Goal: Task Accomplishment & Management: Complete application form

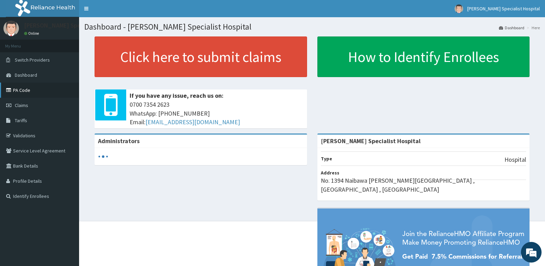
click at [28, 89] on link "PA Code" at bounding box center [39, 90] width 79 height 15
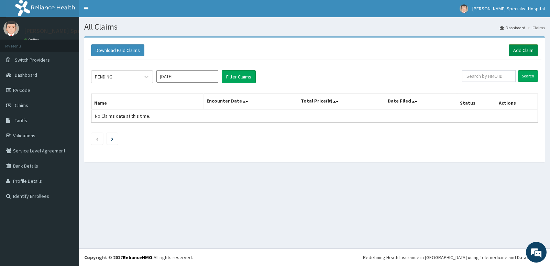
click at [529, 49] on link "Add Claim" at bounding box center [523, 50] width 29 height 12
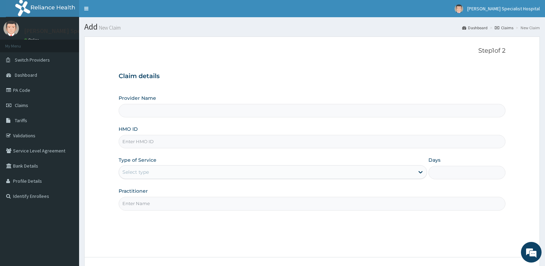
click at [180, 114] on input "Provider Name" at bounding box center [312, 110] width 387 height 13
type input "[PERSON_NAME] Specialist Hospital"
click at [167, 137] on input "HMO ID" at bounding box center [312, 141] width 387 height 13
type input "tlf/10100/b"
click at [172, 173] on div "Select type" at bounding box center [266, 172] width 295 height 11
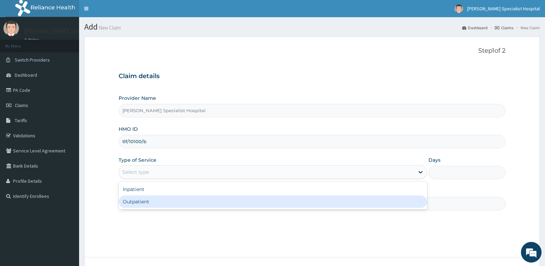
click at [177, 201] on div "Outpatient" at bounding box center [273, 201] width 308 height 12
type input "1"
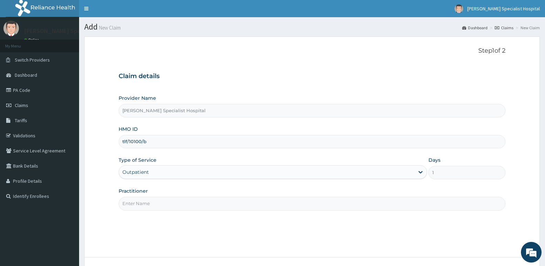
click at [177, 201] on input "Practitioner" at bounding box center [312, 203] width 387 height 13
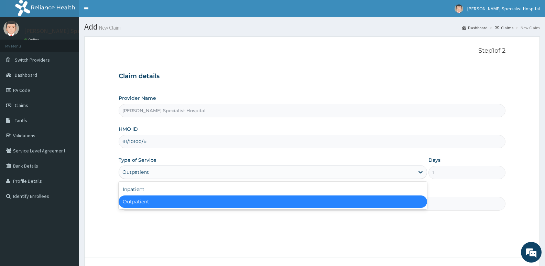
click at [174, 170] on div "Outpatient" at bounding box center [266, 172] width 295 height 11
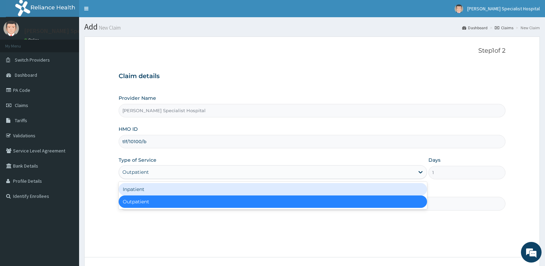
click at [167, 192] on div "Inpatient" at bounding box center [273, 189] width 308 height 12
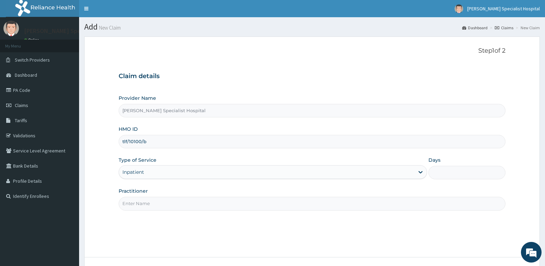
click at [168, 202] on input "Practitioner" at bounding box center [312, 203] width 387 height 13
type input "AISHA"
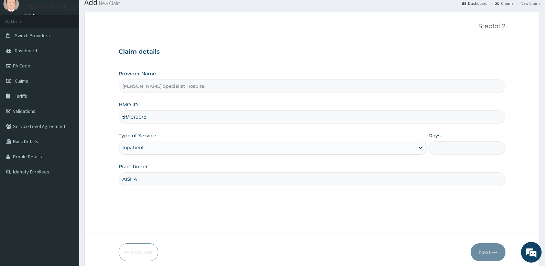
scroll to position [53, 0]
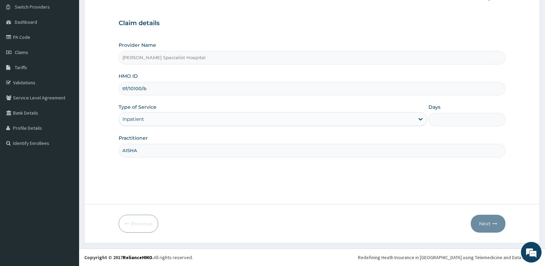
click at [457, 119] on input "Days" at bounding box center [467, 119] width 77 height 13
type input "2"
click at [491, 216] on button "Next" at bounding box center [488, 224] width 35 height 18
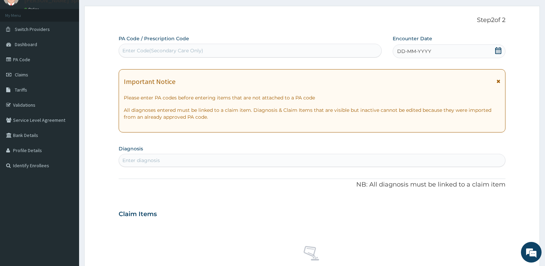
scroll to position [19, 0]
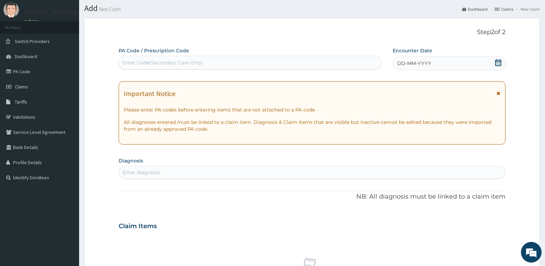
click at [278, 64] on div "Enter Code(Secondary Care Only)" at bounding box center [250, 62] width 262 height 11
type input "PA/C7396E"
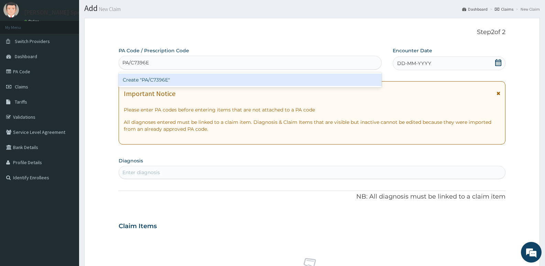
click at [260, 76] on div "Create "PA/C7396E"" at bounding box center [250, 80] width 263 height 12
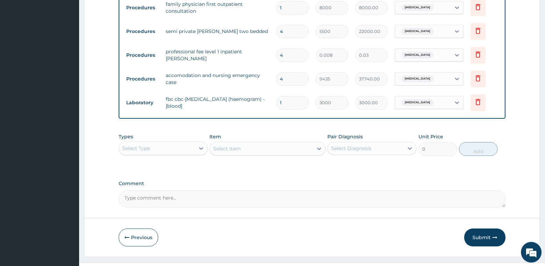
scroll to position [364, 0]
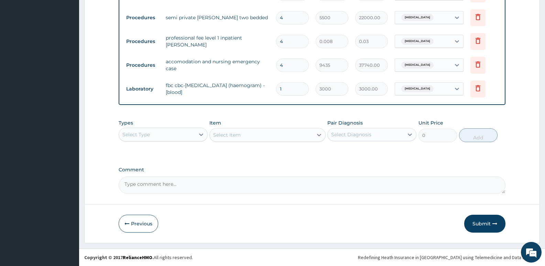
click at [173, 136] on div "Select Type" at bounding box center [157, 134] width 76 height 11
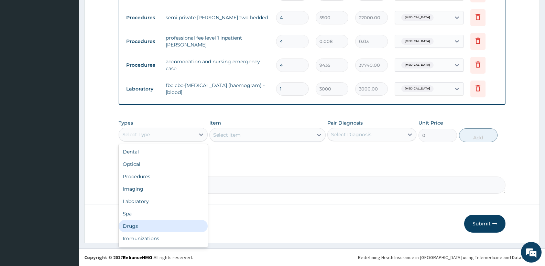
click at [161, 223] on div "Drugs" at bounding box center [163, 226] width 89 height 12
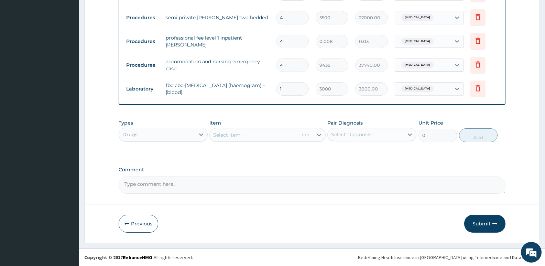
click at [305, 135] on div "Select Item" at bounding box center [268, 135] width 116 height 14
click at [284, 135] on div "Select Item" at bounding box center [261, 134] width 103 height 11
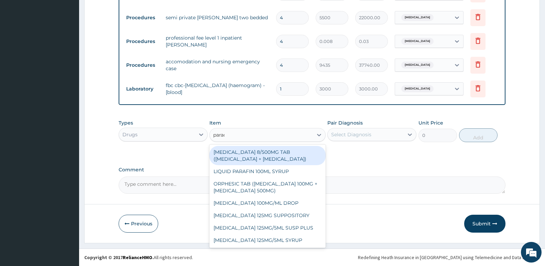
type input "parace"
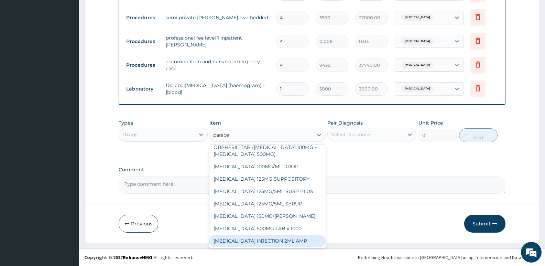
scroll to position [34, 0]
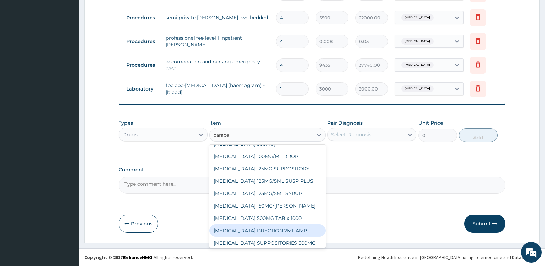
click at [296, 227] on div "PARACETAMOL INJECTION 2ML AMP" at bounding box center [268, 230] width 116 height 12
type input "525"
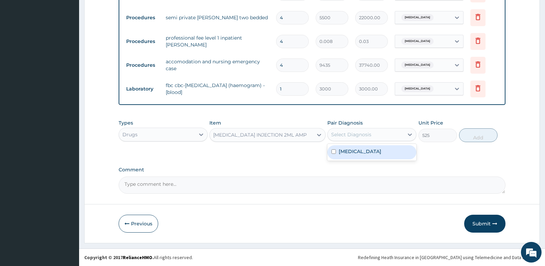
click at [365, 135] on div "Select Diagnosis" at bounding box center [351, 134] width 40 height 7
click at [368, 148] on div "Sepsis" at bounding box center [372, 152] width 89 height 14
checkbox input "true"
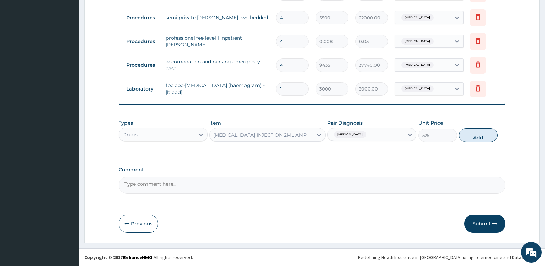
click at [483, 133] on button "Add" at bounding box center [478, 135] width 39 height 14
type input "0"
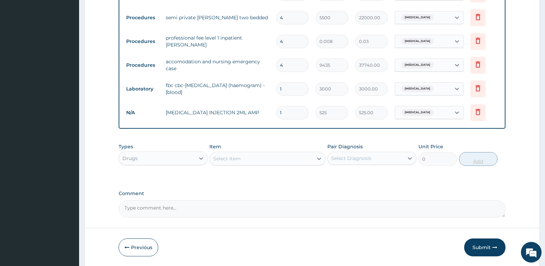
type input "0.00"
type input "2"
type input "1050.00"
type input "2"
click at [240, 159] on div "Select Item" at bounding box center [227, 158] width 28 height 7
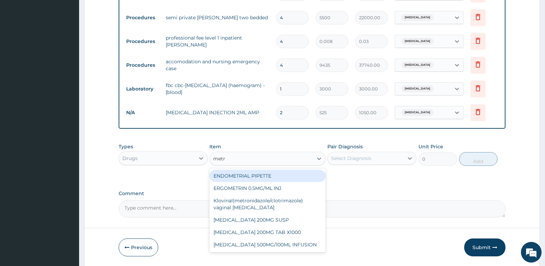
type input "metro"
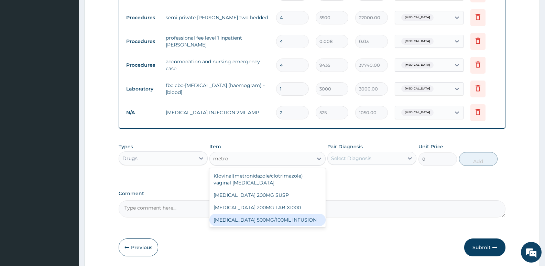
click at [286, 219] on div "METRONIDAZOLE 500MG/100ML INFUSION" at bounding box center [268, 220] width 116 height 12
type input "787.5"
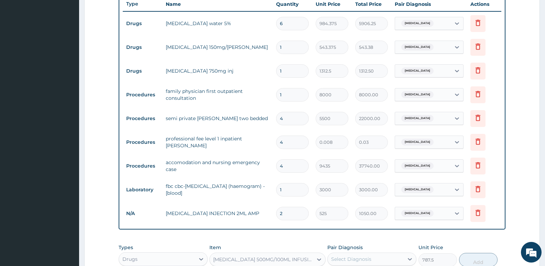
scroll to position [260, 0]
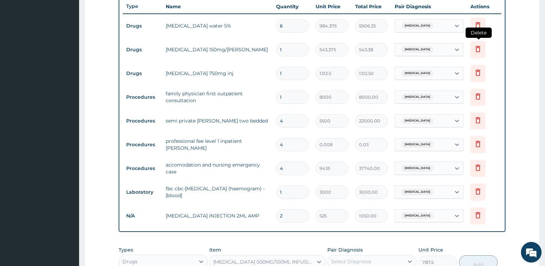
click at [479, 52] on icon at bounding box center [478, 49] width 8 height 8
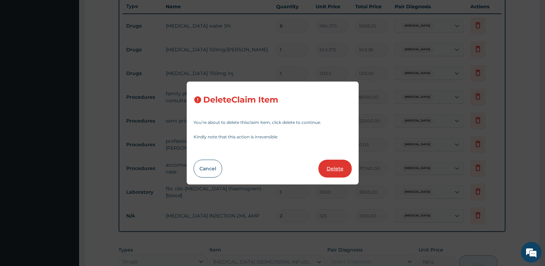
click at [336, 163] on button "Delete" at bounding box center [335, 169] width 33 height 18
type input "1312.5"
type input "1312.50"
type input "8000"
type input "8000.00"
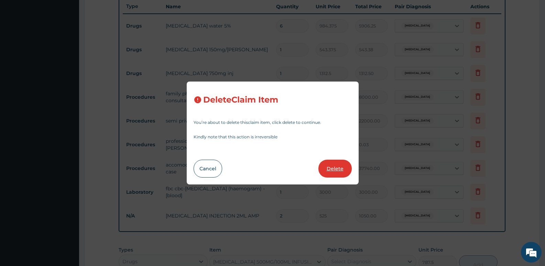
type input "4"
type input "5500"
type input "22000.00"
type input "0.008"
type input "0.03"
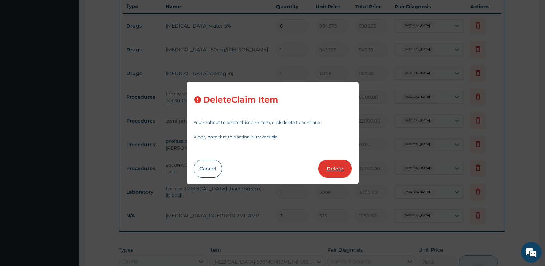
type input "9435"
type input "37740.00"
type input "1"
type input "3000"
type input "3000.00"
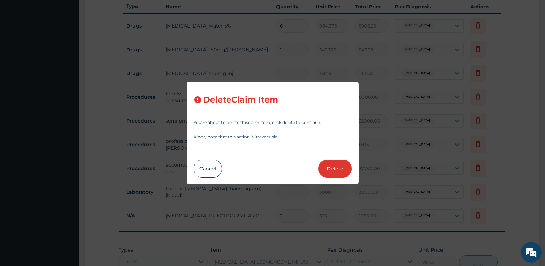
type input "2"
type input "525"
type input "1050.00"
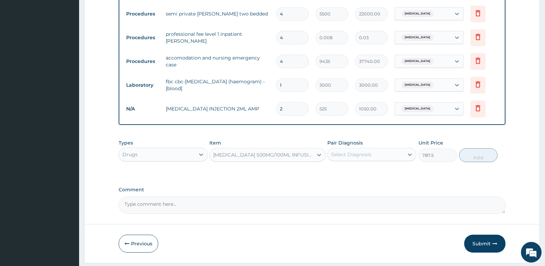
scroll to position [364, 0]
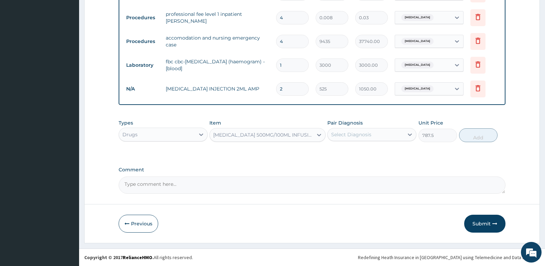
click at [370, 137] on div "Select Diagnosis" at bounding box center [351, 134] width 40 height 7
click at [367, 147] on div "Sepsis" at bounding box center [372, 152] width 89 height 14
checkbox input "true"
click at [472, 133] on button "Add" at bounding box center [478, 135] width 39 height 14
type input "0"
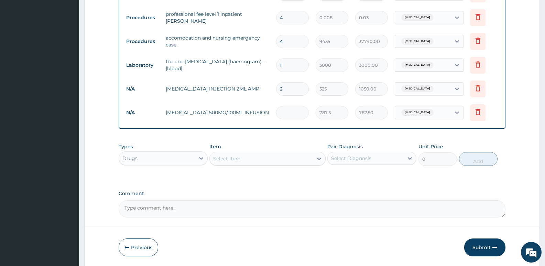
type input "0.00"
type input "2"
type input "1575.00"
type input "2"
click at [275, 161] on div "Select Item" at bounding box center [261, 158] width 103 height 11
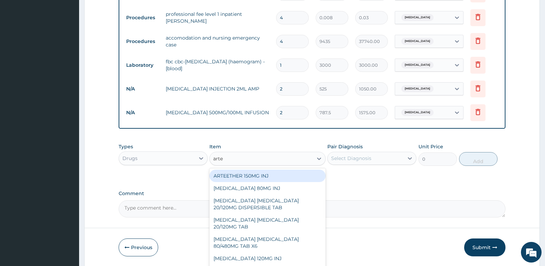
type input "artes"
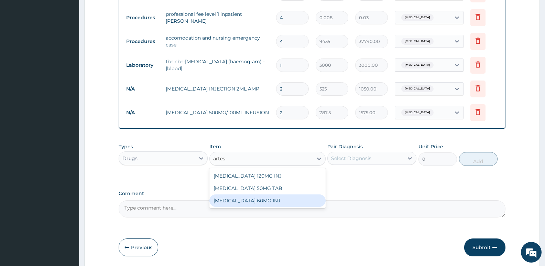
click at [284, 201] on div "ARTESUNATE 60MG INJ" at bounding box center [268, 200] width 116 height 12
type input "1312.5"
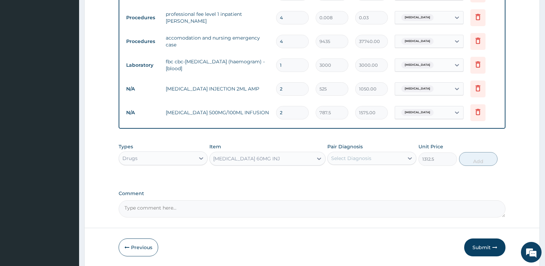
click at [376, 162] on div "Select Diagnosis" at bounding box center [366, 158] width 76 height 11
click at [373, 177] on div "Sepsis" at bounding box center [372, 176] width 89 height 14
checkbox input "true"
click at [472, 159] on button "Add" at bounding box center [478, 159] width 39 height 14
type input "0"
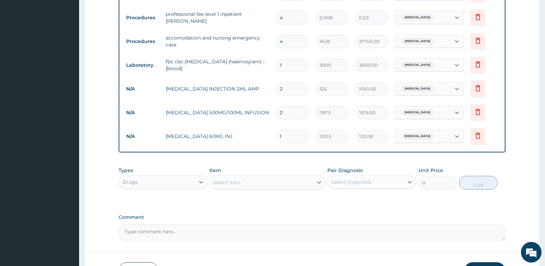
type input "0.00"
type input "2"
type input "2625.00"
type input "2"
click at [271, 182] on div "Select Item" at bounding box center [261, 182] width 103 height 11
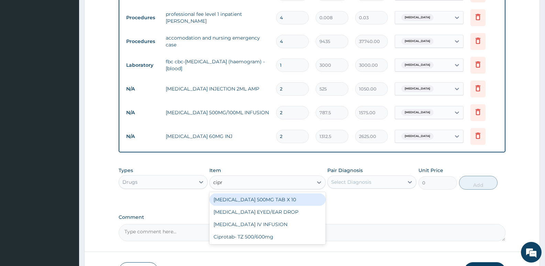
type input "cipro"
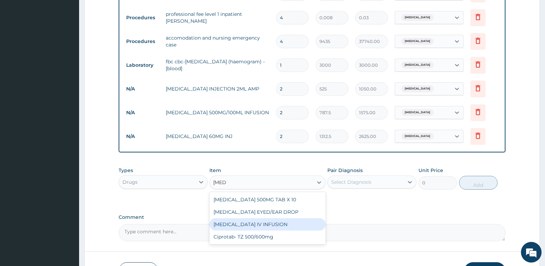
click at [287, 221] on div "CIPROFLOXACIN IV INFUSION" at bounding box center [268, 224] width 116 height 12
type input "1181.25"
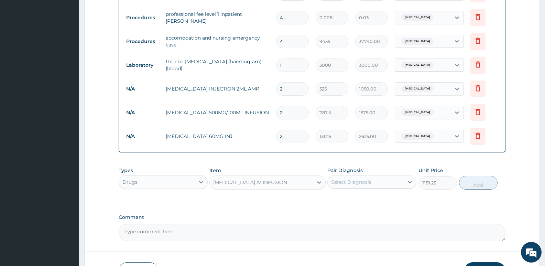
click at [373, 182] on div "Select Diagnosis" at bounding box center [366, 181] width 76 height 11
click at [377, 197] on div "Sepsis" at bounding box center [372, 200] width 89 height 14
checkbox input "true"
click at [479, 184] on button "Add" at bounding box center [478, 183] width 39 height 14
type input "0"
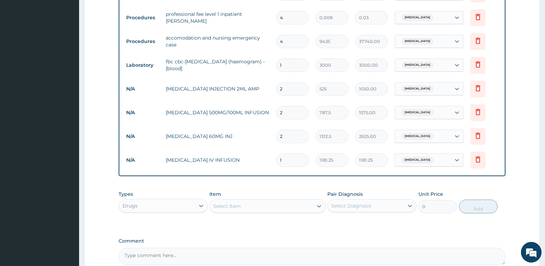
type input "0.00"
type input "3"
type input "3543.75"
type input "3"
click at [255, 202] on div "Select Item" at bounding box center [261, 206] width 103 height 11
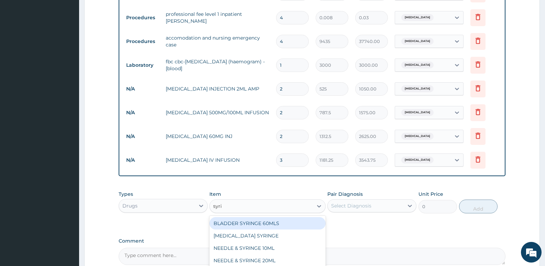
type input "syrin"
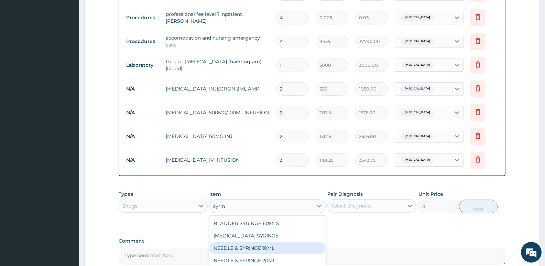
click at [274, 249] on div "NEEDLE & SYRINGE 10ML" at bounding box center [268, 248] width 116 height 12
type input "75"
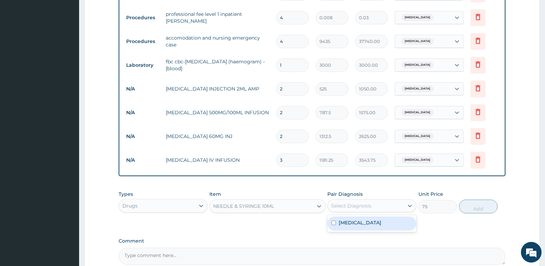
click at [357, 202] on div "Select Diagnosis" at bounding box center [351, 205] width 40 height 7
click at [355, 217] on div "Sepsis" at bounding box center [372, 223] width 89 height 14
checkbox input "true"
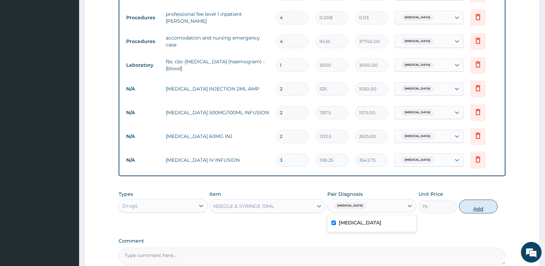
click at [484, 208] on button "Add" at bounding box center [478, 207] width 39 height 14
type input "0"
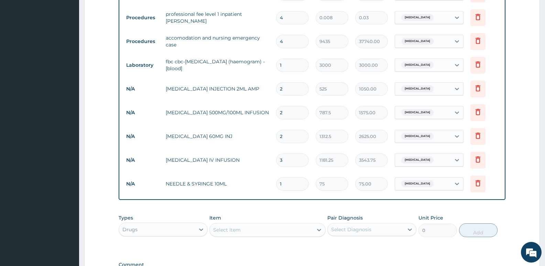
type input "0.00"
type input "8"
type input "600.00"
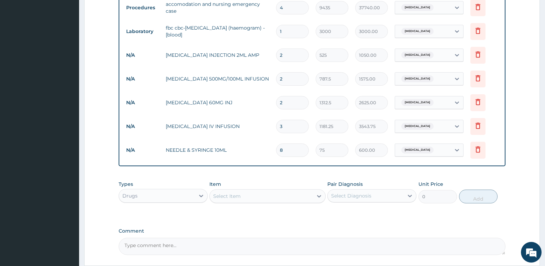
scroll to position [459, 0]
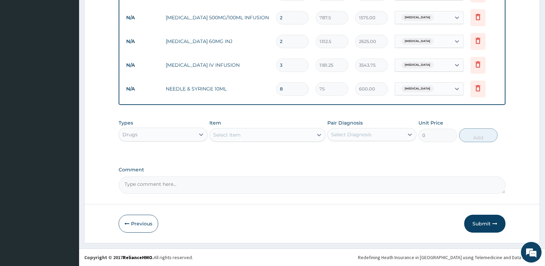
type input "8"
click at [271, 138] on div "Select Item" at bounding box center [261, 134] width 103 height 11
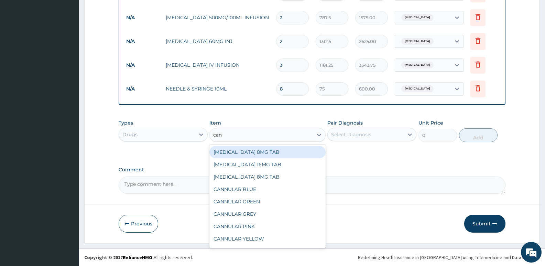
type input "cann"
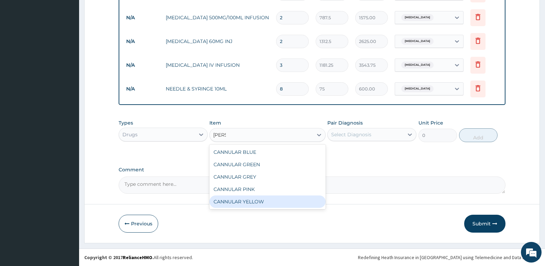
click at [268, 200] on div "CANNULAR YELLOW" at bounding box center [268, 201] width 116 height 12
type input "393.75"
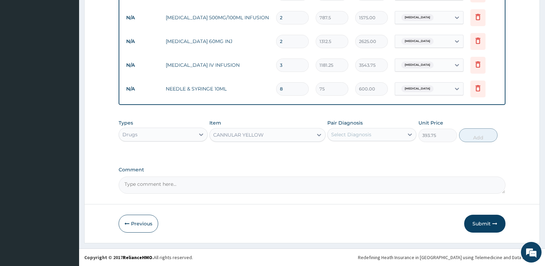
click at [368, 130] on div "Select Diagnosis" at bounding box center [366, 134] width 76 height 11
click at [363, 154] on div "Sepsis" at bounding box center [372, 152] width 89 height 14
checkbox input "true"
click at [465, 137] on button "Add" at bounding box center [478, 135] width 39 height 14
type input "0"
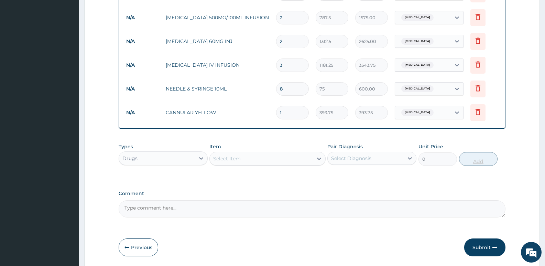
type input "0.00"
type input "2"
type input "787.50"
type input "2"
click at [280, 158] on div "Select Item" at bounding box center [261, 158] width 103 height 11
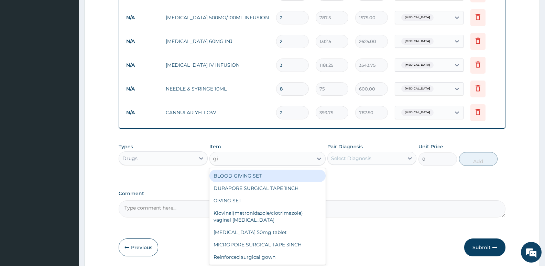
type input "giv"
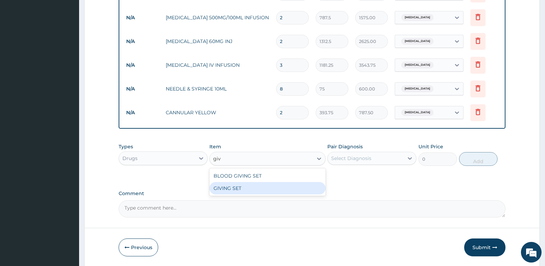
drag, startPoint x: 281, startPoint y: 187, endPoint x: 297, endPoint y: 183, distance: 15.9
click at [282, 187] on div "GIVING SET" at bounding box center [268, 188] width 116 height 12
type input "393.75"
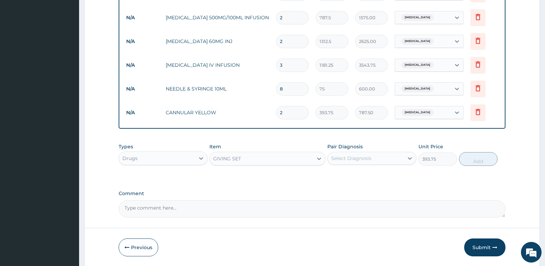
click at [364, 159] on div "Select Diagnosis" at bounding box center [351, 158] width 40 height 7
click at [362, 176] on div "Sepsis" at bounding box center [372, 176] width 89 height 14
checkbox input "true"
click at [480, 160] on button "Add" at bounding box center [478, 159] width 39 height 14
type input "0"
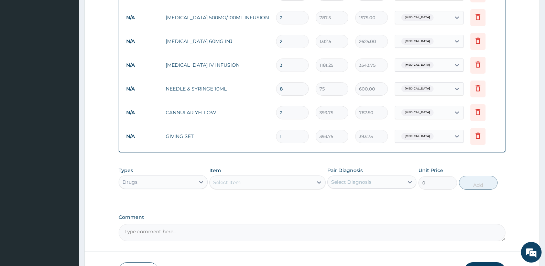
type input "0.00"
type input "2"
type input "787.50"
type input "2"
click at [247, 184] on div "Select Item" at bounding box center [261, 182] width 103 height 11
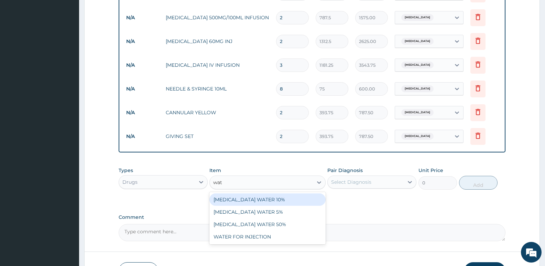
type input "wate"
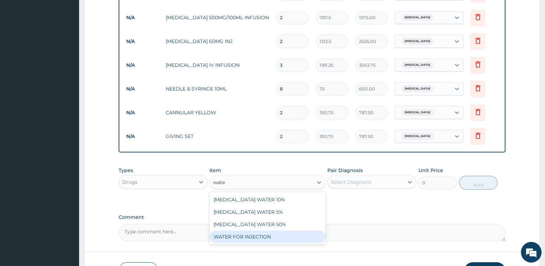
click at [281, 236] on div "WATER FOR INJECTION" at bounding box center [268, 236] width 116 height 12
type input "262.5"
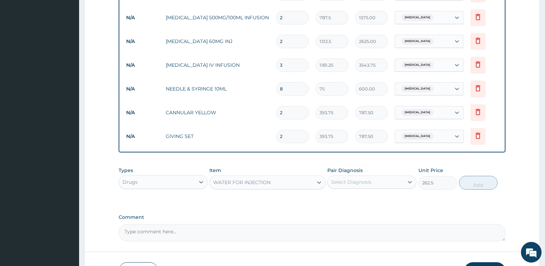
click at [361, 183] on div "Select Diagnosis" at bounding box center [351, 182] width 40 height 7
click at [370, 204] on div "Sepsis" at bounding box center [372, 200] width 89 height 14
checkbox input "true"
click at [471, 184] on button "Add" at bounding box center [478, 183] width 39 height 14
type input "0"
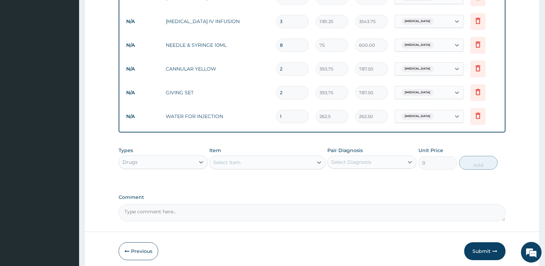
scroll to position [530, 0]
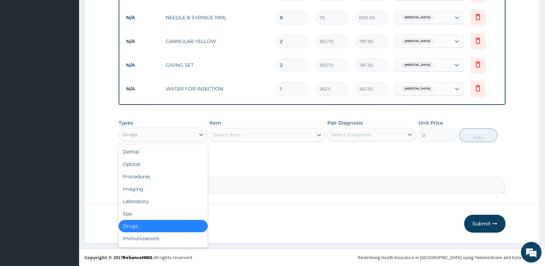
click at [152, 135] on div "Drugs" at bounding box center [157, 134] width 76 height 11
click at [155, 197] on div "Laboratory" at bounding box center [163, 201] width 89 height 12
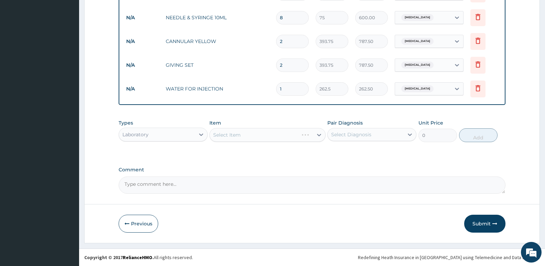
click at [306, 138] on div "Select Item" at bounding box center [268, 135] width 116 height 14
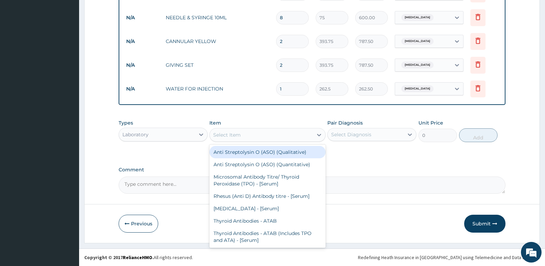
click at [306, 138] on div "Select Item" at bounding box center [261, 134] width 103 height 11
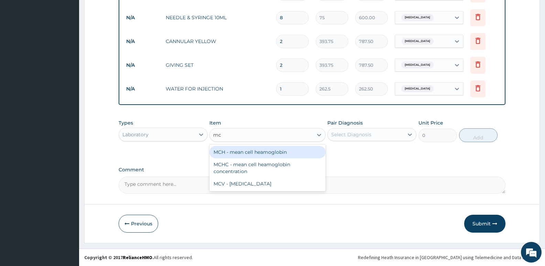
type input "m"
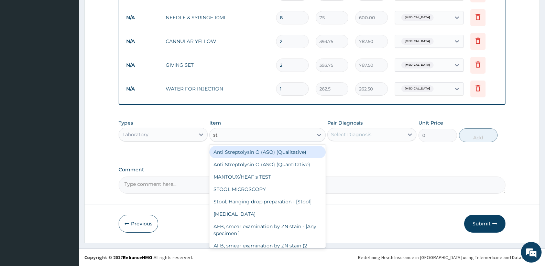
type input "sto"
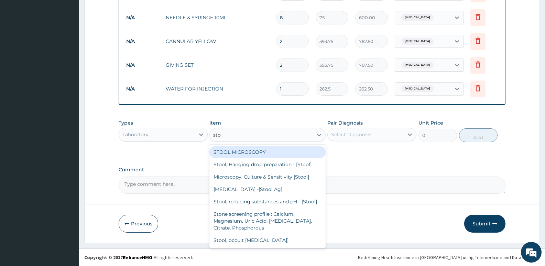
click at [310, 152] on div "STOOL MICROSCOPY" at bounding box center [268, 152] width 116 height 12
type input "2000"
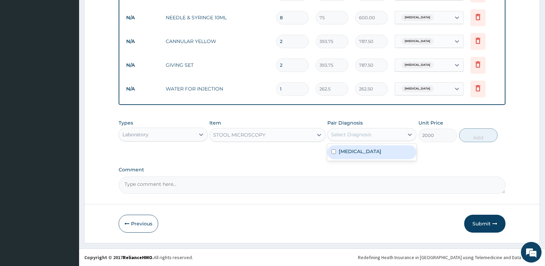
click at [380, 130] on div "Select Diagnosis" at bounding box center [366, 134] width 76 height 11
click at [384, 150] on div "Sepsis" at bounding box center [372, 152] width 89 height 14
checkbox input "true"
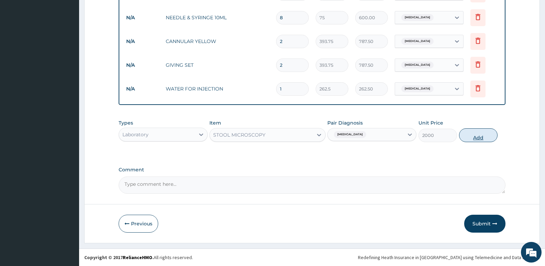
click at [481, 133] on button "Add" at bounding box center [478, 135] width 39 height 14
type input "0"
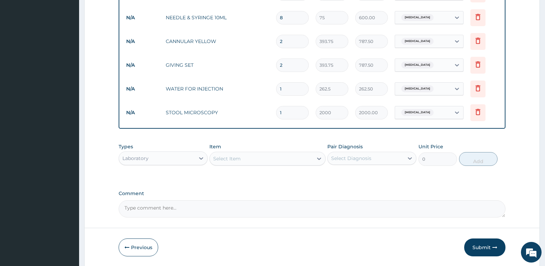
click at [271, 159] on div "Select Item" at bounding box center [261, 158] width 103 height 11
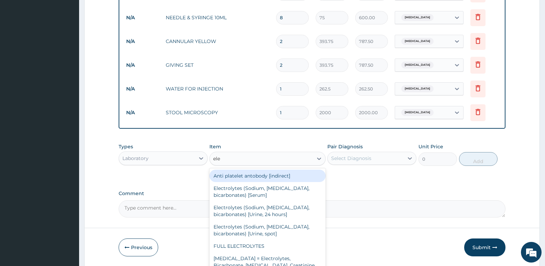
type input "elec"
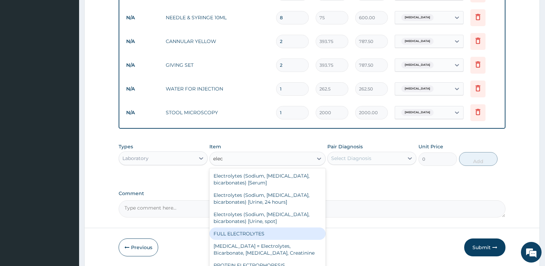
scroll to position [1, 0]
click at [282, 233] on div "FULL ELECTROLYTES" at bounding box center [268, 232] width 116 height 12
type input "4000"
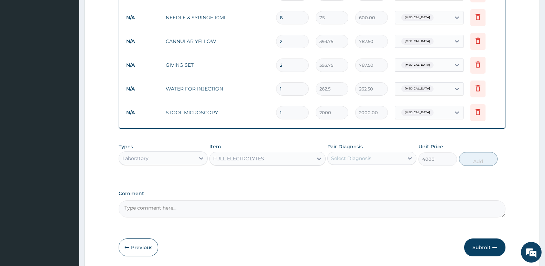
click at [380, 162] on div "Select Diagnosis" at bounding box center [366, 158] width 76 height 11
click at [380, 175] on div "Sepsis" at bounding box center [372, 176] width 89 height 14
checkbox input "true"
click at [463, 159] on button "Add" at bounding box center [478, 159] width 39 height 14
type input "0"
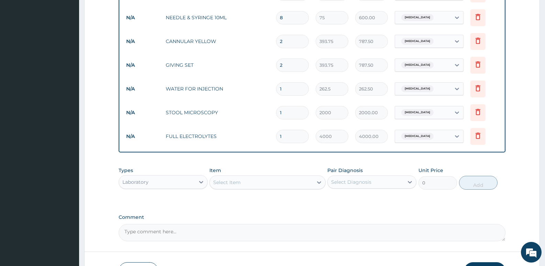
click at [279, 181] on div "Select Item" at bounding box center [261, 182] width 103 height 11
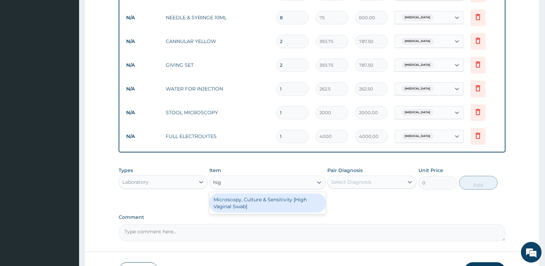
type input "high"
click at [287, 198] on div "Microscopy, Culture & Sensitivity [High Vaginal Swab]" at bounding box center [268, 202] width 116 height 19
type input "3500"
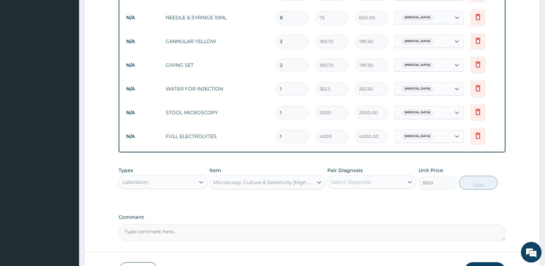
click at [393, 180] on div "Select Diagnosis" at bounding box center [366, 181] width 76 height 11
click at [390, 196] on div "Sepsis" at bounding box center [372, 200] width 89 height 14
checkbox input "true"
click at [469, 184] on button "Add" at bounding box center [478, 183] width 39 height 14
type input "0"
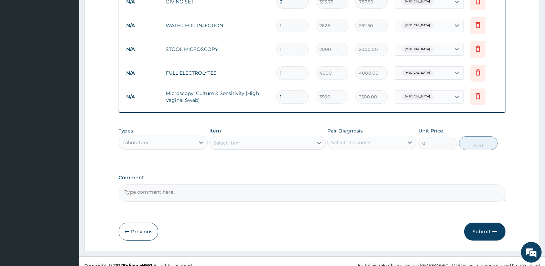
scroll to position [601, 0]
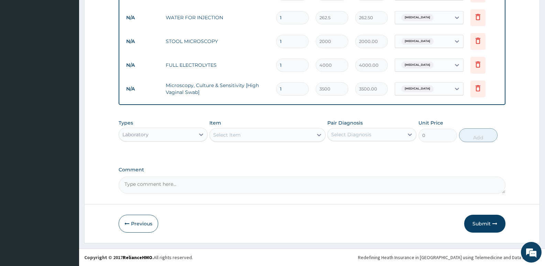
click at [269, 138] on div "Select Item" at bounding box center [261, 134] width 103 height 11
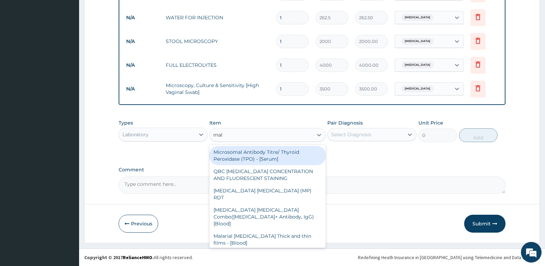
type input "mala"
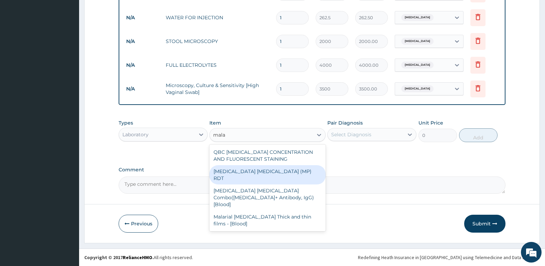
click at [271, 175] on div "MALARIA PARASITE (MP) RDT" at bounding box center [268, 174] width 116 height 19
type input "1500"
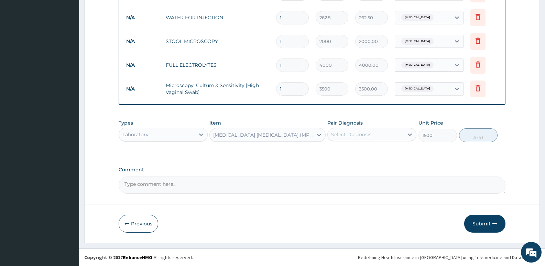
drag, startPoint x: 366, startPoint y: 135, endPoint x: 367, endPoint y: 139, distance: 3.7
click at [366, 135] on div "Select Diagnosis" at bounding box center [351, 134] width 40 height 7
click at [369, 154] on div "Sepsis" at bounding box center [372, 152] width 89 height 14
checkbox input "true"
click at [479, 137] on button "Add" at bounding box center [478, 135] width 39 height 14
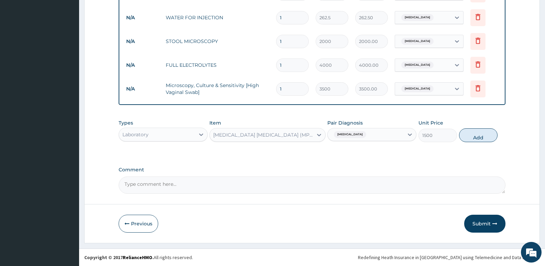
type input "0"
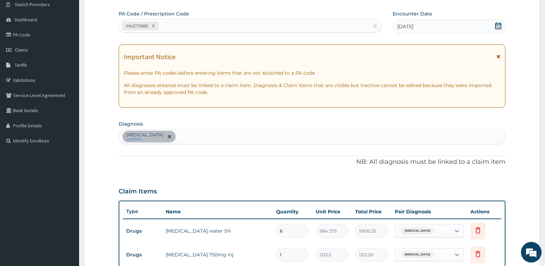
scroll to position [0, 0]
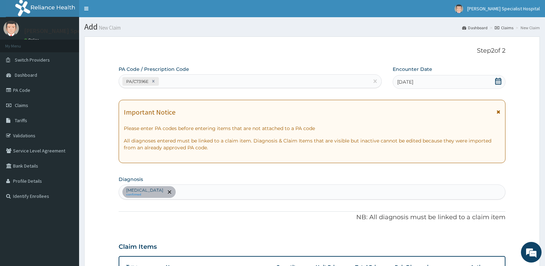
click at [225, 192] on div "Sepsis confirmed" at bounding box center [312, 192] width 386 height 14
type input "malaria"
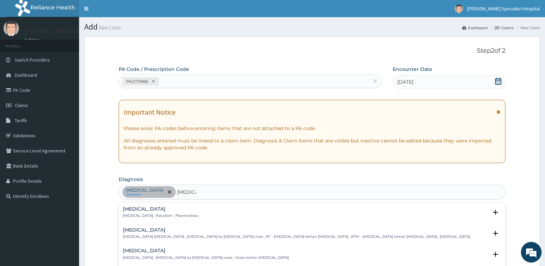
click at [223, 207] on div "Malaria Malaria , Paludism , Plasmodiosis" at bounding box center [312, 212] width 379 height 12
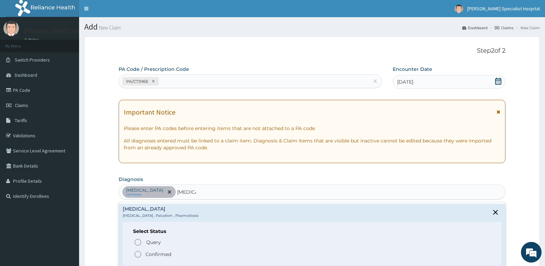
click at [139, 254] on icon "status option filled" at bounding box center [138, 254] width 8 height 8
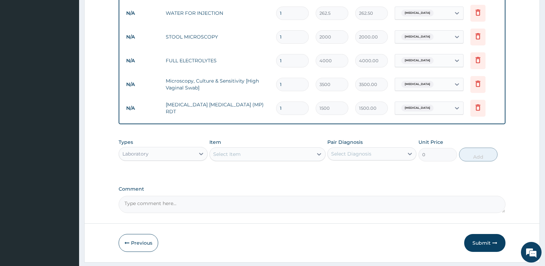
scroll to position [625, 0]
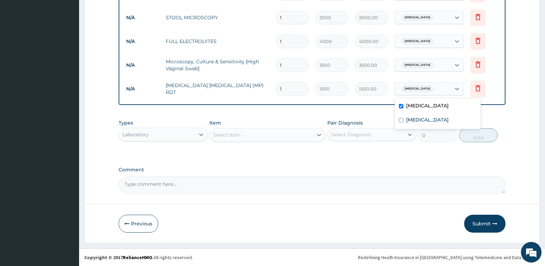
click at [424, 89] on div "Sepsis" at bounding box center [423, 89] width 56 height 12
click at [424, 117] on div "Malaria" at bounding box center [438, 121] width 86 height 14
checkbox input "true"
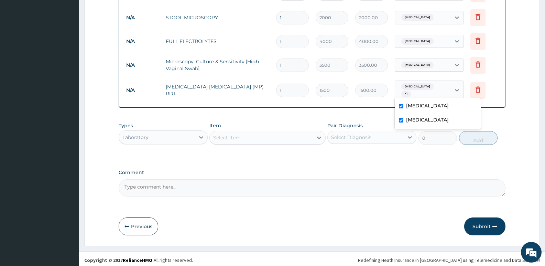
click at [433, 61] on div "Sepsis" at bounding box center [423, 65] width 56 height 12
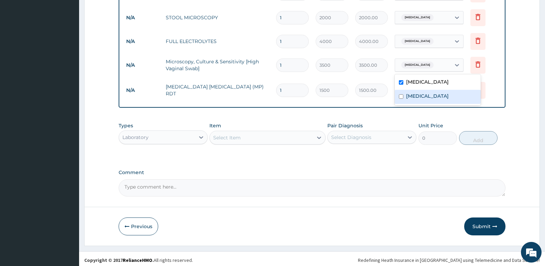
click at [432, 96] on div "Malaria" at bounding box center [438, 97] width 86 height 14
checkbox input "true"
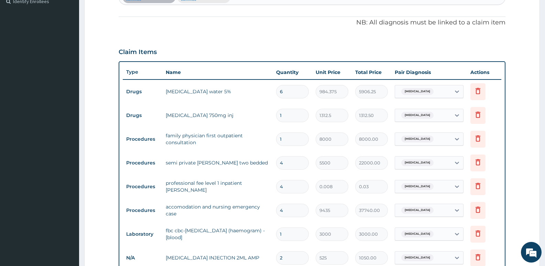
scroll to position [178, 0]
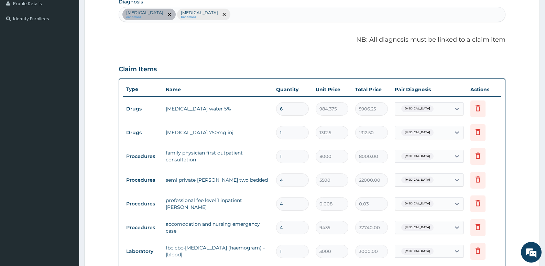
click at [244, 13] on div "Sepsis confirmed Malaria Confirmed" at bounding box center [312, 14] width 386 height 14
type input "t"
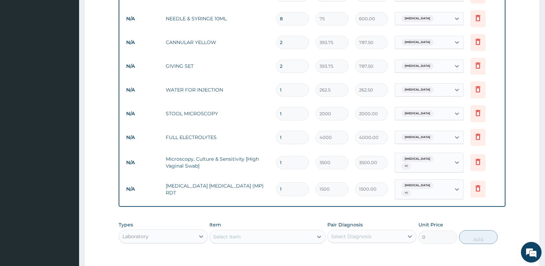
scroll to position [625, 0]
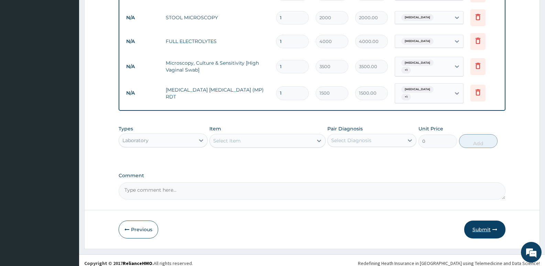
click at [471, 221] on button "Submit" at bounding box center [484, 230] width 41 height 18
